Goal: Transaction & Acquisition: Purchase product/service

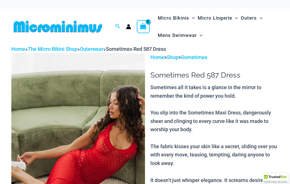
click at [107, 155] on img at bounding box center [78, 153] width 134 height 201
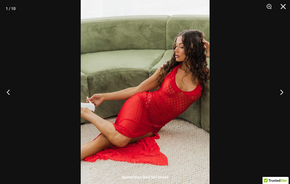
click at [288, 92] on button "Next" at bounding box center [279, 92] width 21 height 28
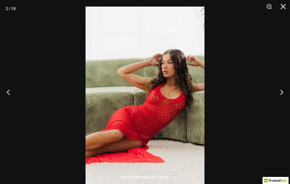
click at [286, 94] on button "Next" at bounding box center [279, 92] width 21 height 28
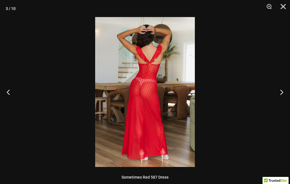
click at [283, 94] on button "Next" at bounding box center [279, 92] width 21 height 28
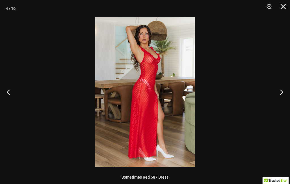
click at [283, 94] on button "Next" at bounding box center [279, 92] width 21 height 28
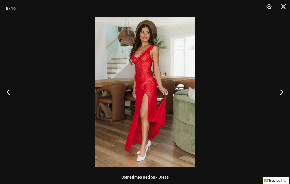
click at [8, 93] on button "Previous" at bounding box center [10, 92] width 21 height 28
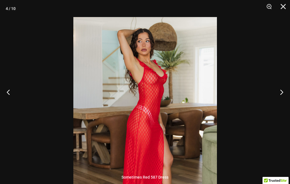
click at [281, 93] on button "Next" at bounding box center [279, 92] width 21 height 28
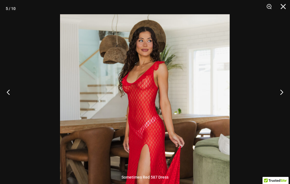
click at [283, 92] on button "Next" at bounding box center [279, 92] width 21 height 28
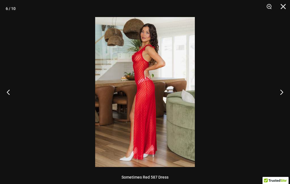
click at [287, 96] on button "Next" at bounding box center [279, 92] width 21 height 28
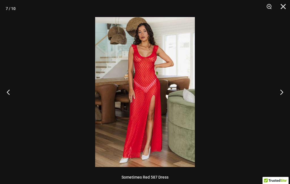
click at [284, 93] on button "Next" at bounding box center [279, 92] width 21 height 28
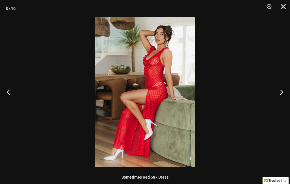
click at [283, 95] on button "Next" at bounding box center [279, 92] width 21 height 28
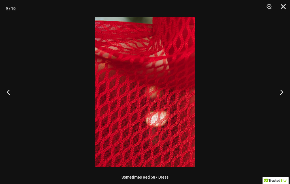
click at [281, 97] on button "Next" at bounding box center [279, 92] width 21 height 28
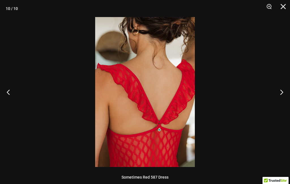
click at [281, 98] on button "Next" at bounding box center [279, 92] width 21 height 28
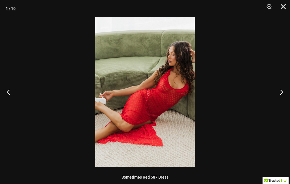
click at [280, 99] on button "Next" at bounding box center [279, 92] width 21 height 28
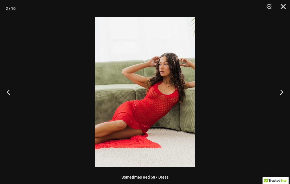
click at [284, 10] on button "Close" at bounding box center [281, 8] width 14 height 17
